Goal: Task Accomplishment & Management: Use online tool/utility

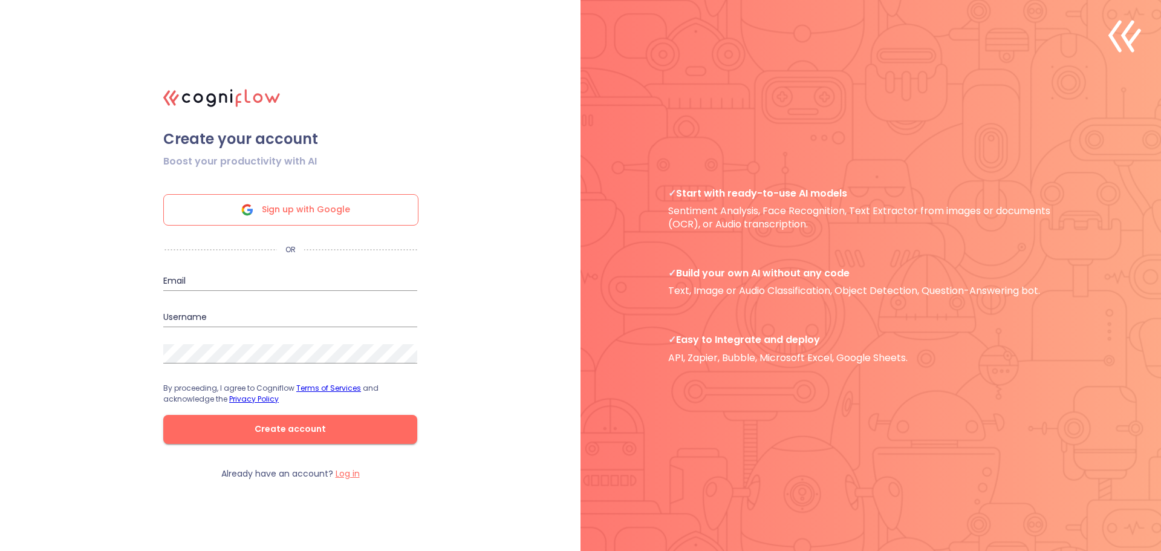
click at [291, 211] on span "Sign up with Google" at bounding box center [306, 210] width 88 height 30
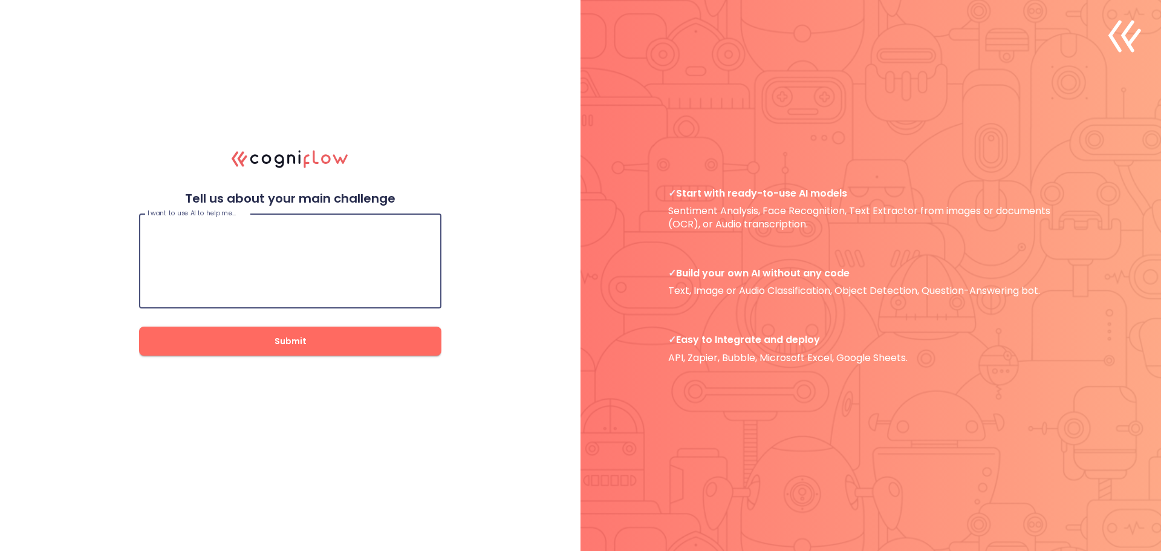
click at [246, 247] on textarea at bounding box center [290, 261] width 285 height 73
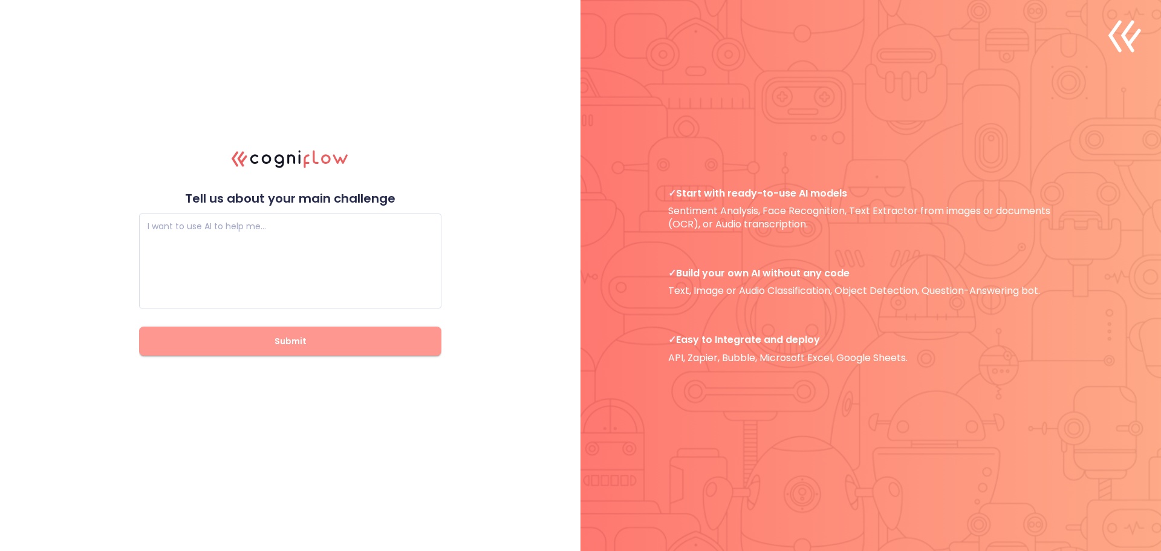
click at [308, 344] on span "Submit" at bounding box center [290, 341] width 264 height 15
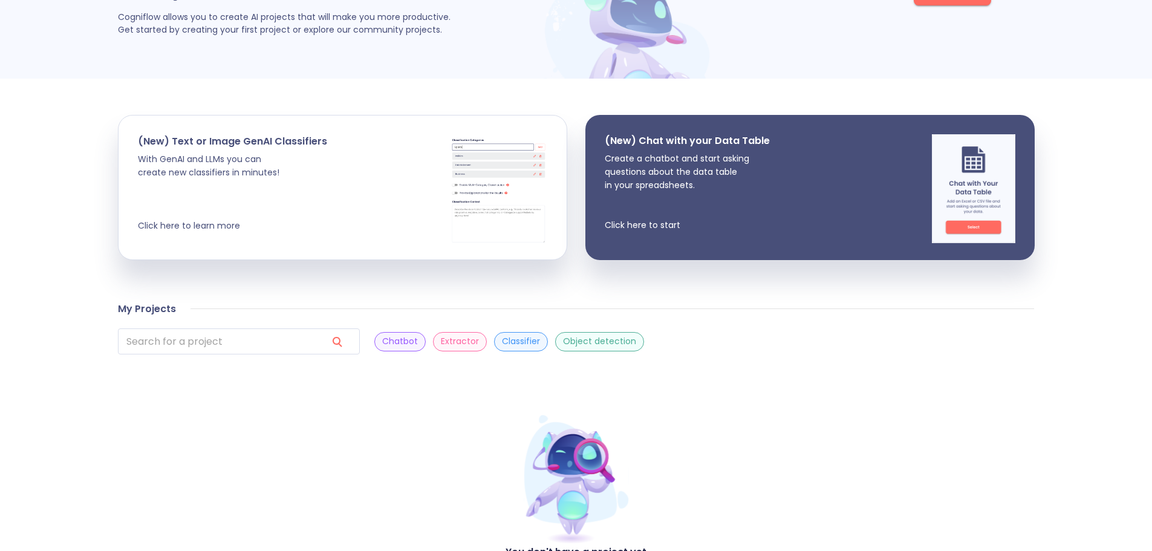
scroll to position [181, 0]
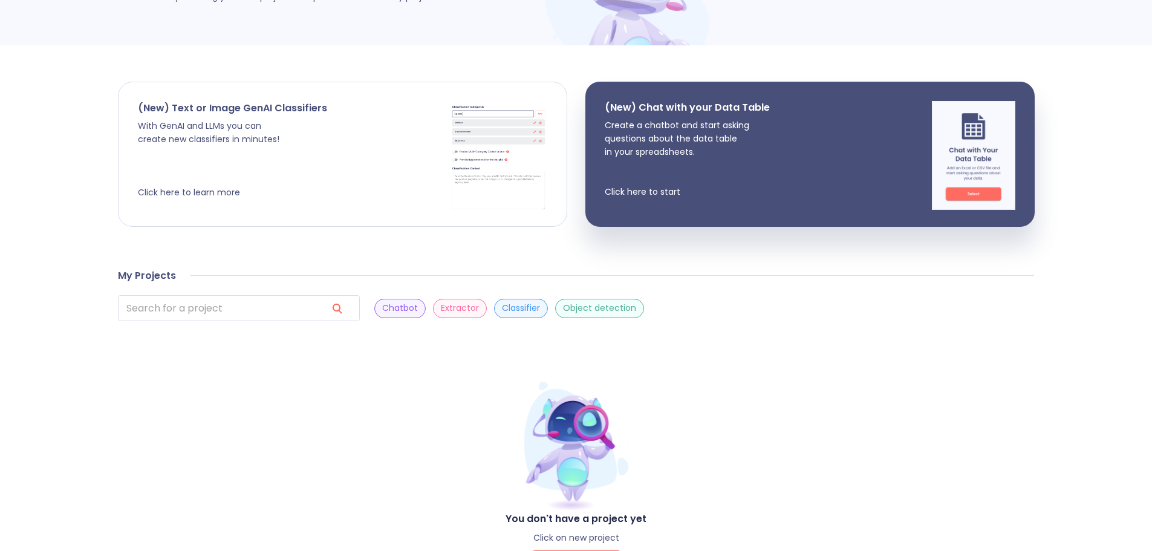
click at [335, 138] on div "(New) Text or Image GenAI Classifiers With GenAI and LLMs you can create new cl…" at bounding box center [342, 154] width 448 height 144
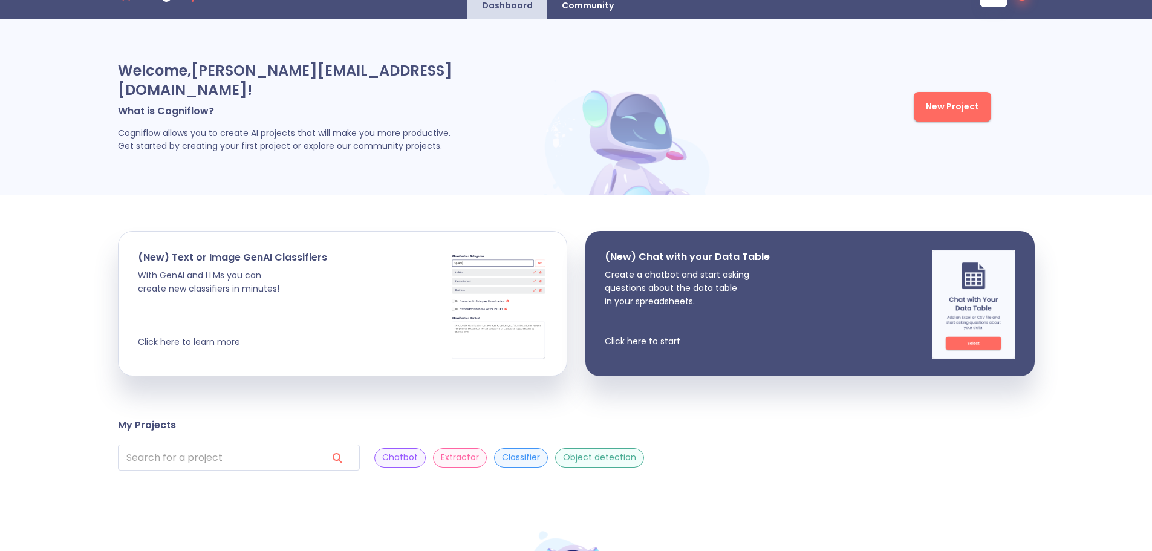
scroll to position [0, 0]
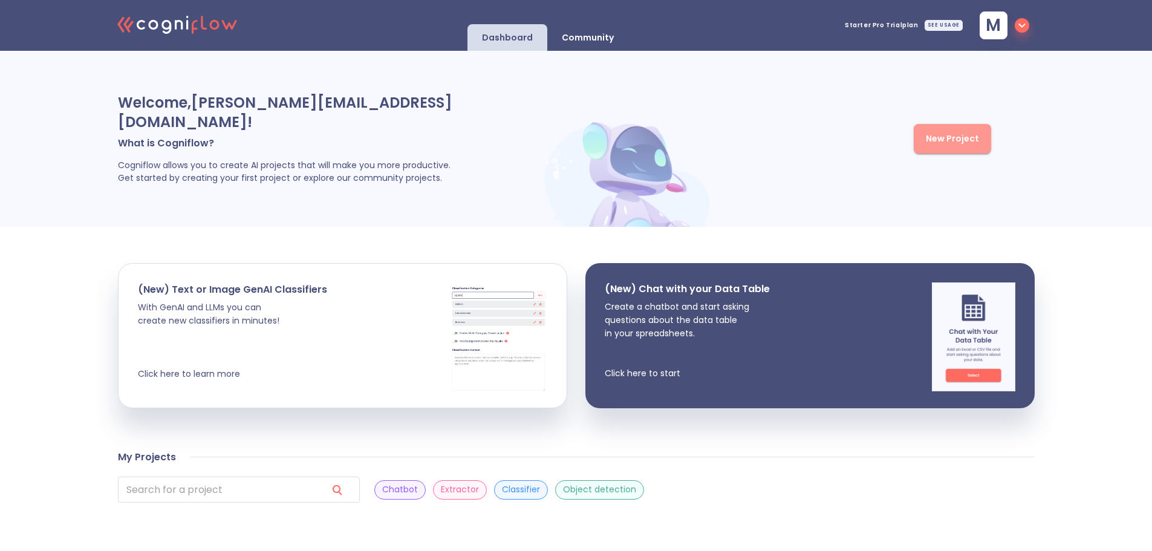
click at [956, 131] on span "New Project" at bounding box center [952, 138] width 53 height 15
